Goal: Use online tool/utility: Use online tool/utility

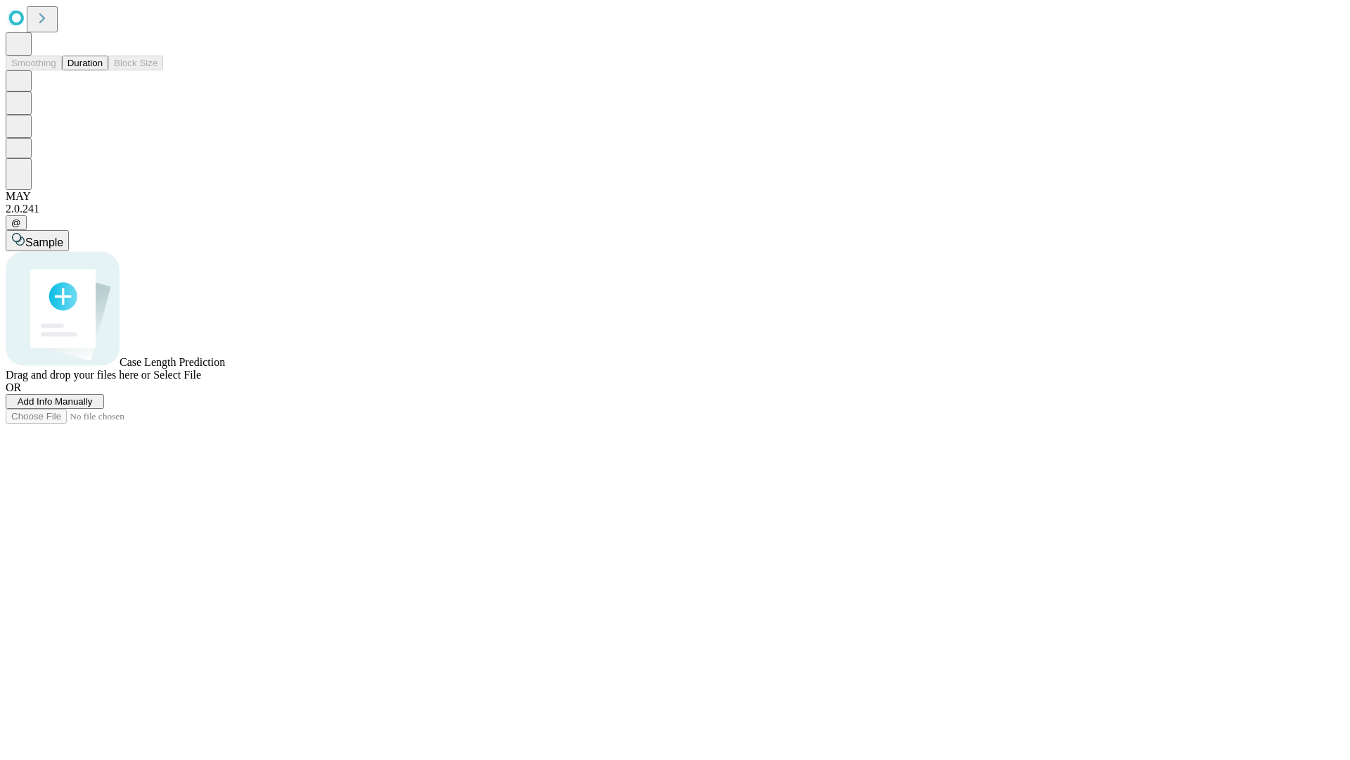
click at [103, 70] on button "Duration" at bounding box center [85, 63] width 46 height 15
click at [201, 380] on span "Select File" at bounding box center [177, 375] width 48 height 12
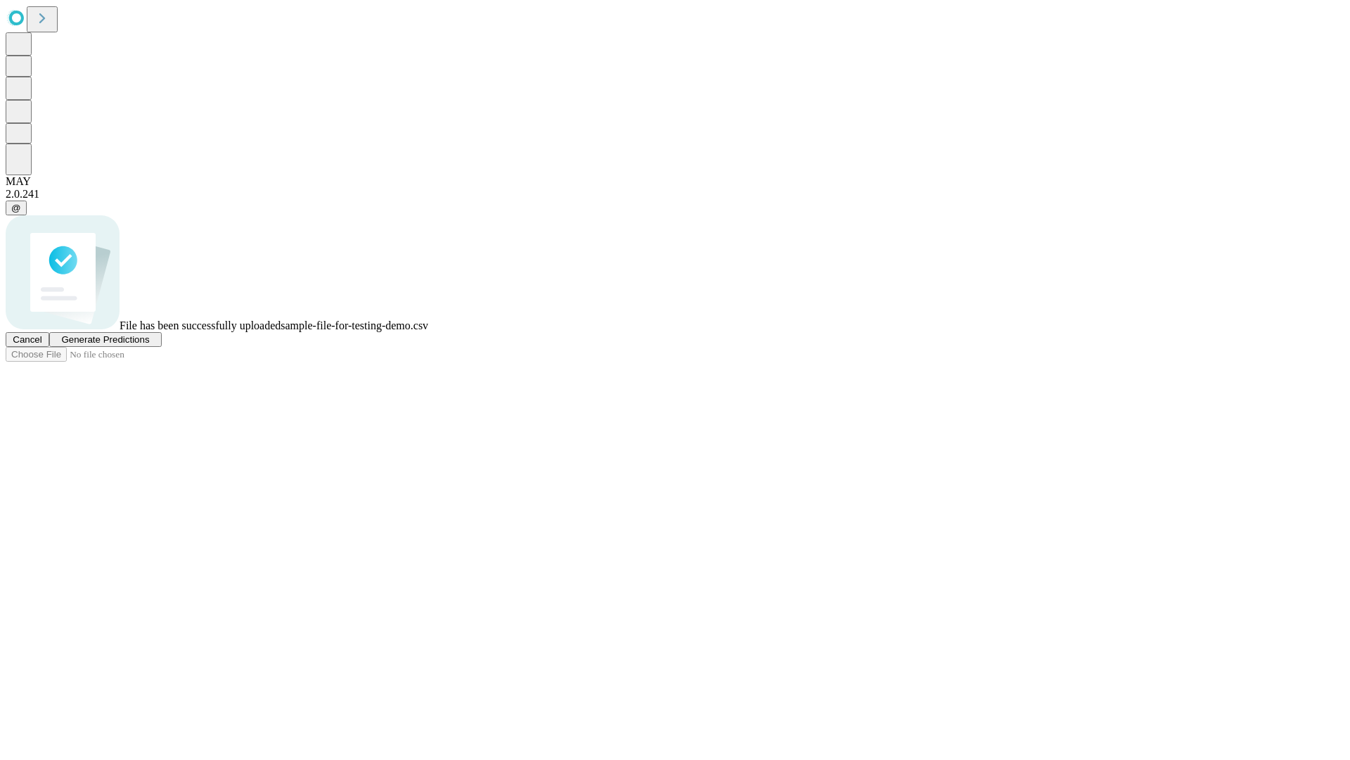
click at [149, 345] on span "Generate Predictions" at bounding box center [105, 339] width 88 height 11
